Goal: Transaction & Acquisition: Purchase product/service

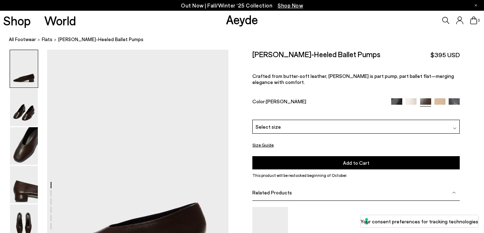
scroll to position [72, 0]
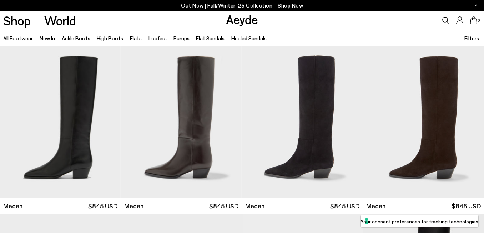
click at [177, 37] on link "Pumps" at bounding box center [181, 38] width 16 height 6
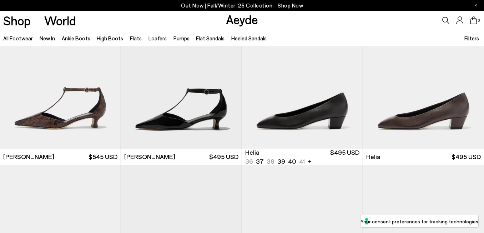
scroll to position [387, 0]
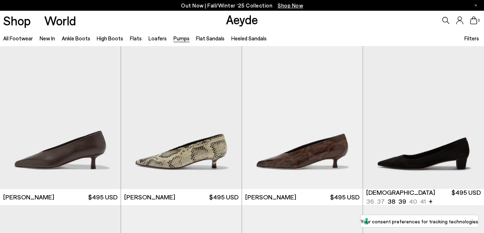
scroll to position [850, 0]
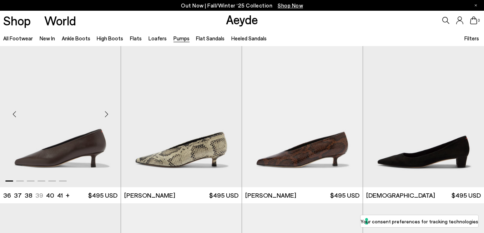
click at [71, 147] on img "1 / 6" at bounding box center [60, 111] width 121 height 152
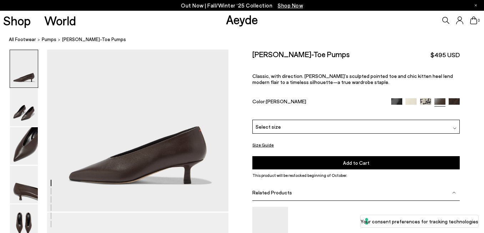
scroll to position [20, 0]
